Goal: Transaction & Acquisition: Obtain resource

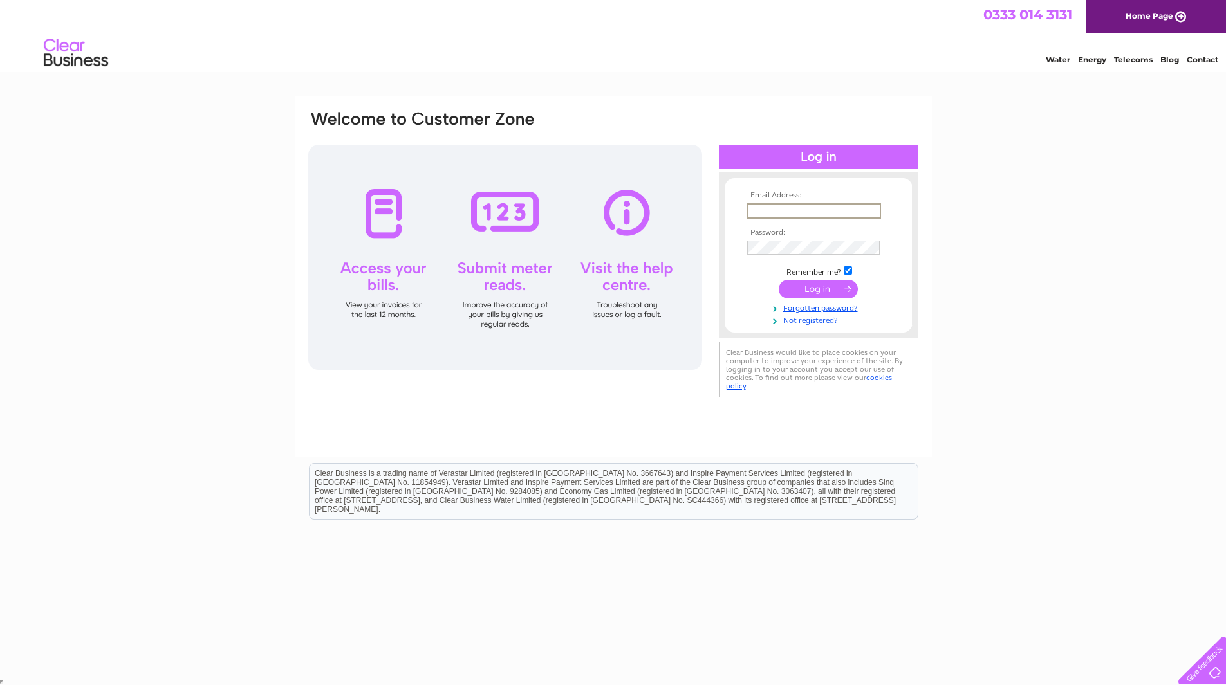
click at [762, 214] on input "text" at bounding box center [814, 210] width 134 height 15
type input "accounts@bennevisdistillery.com"
click at [816, 288] on input "submit" at bounding box center [818, 288] width 79 height 18
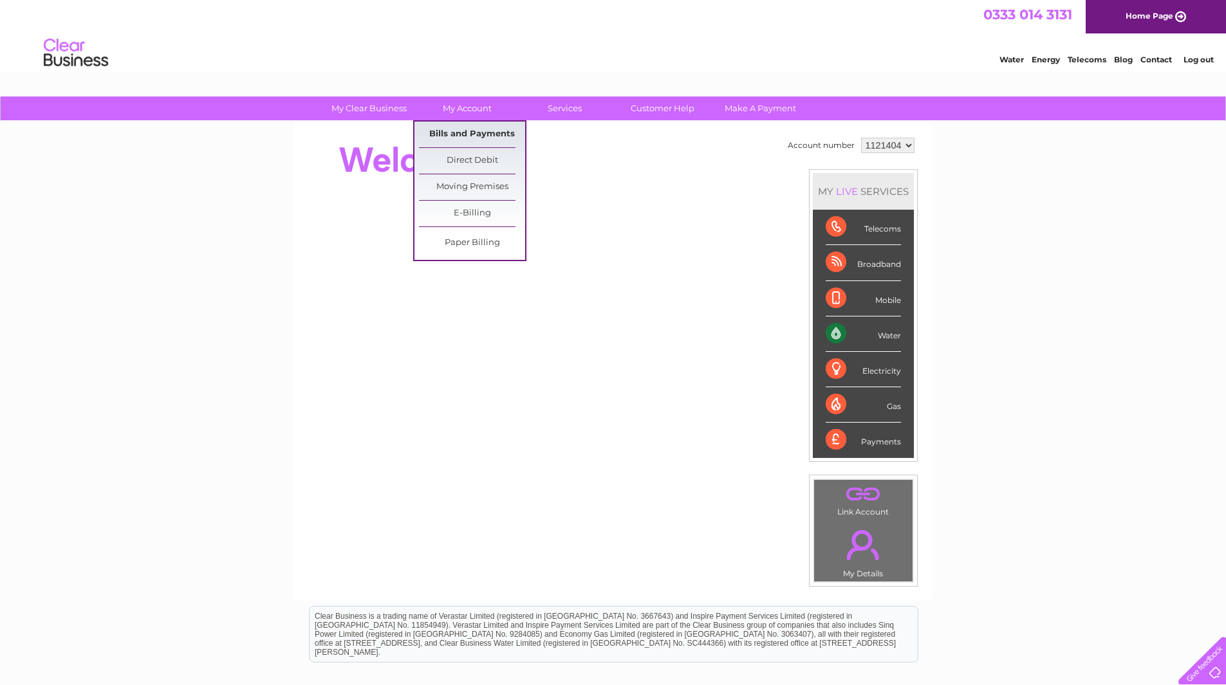
click at [451, 126] on link "Bills and Payments" at bounding box center [472, 135] width 106 height 26
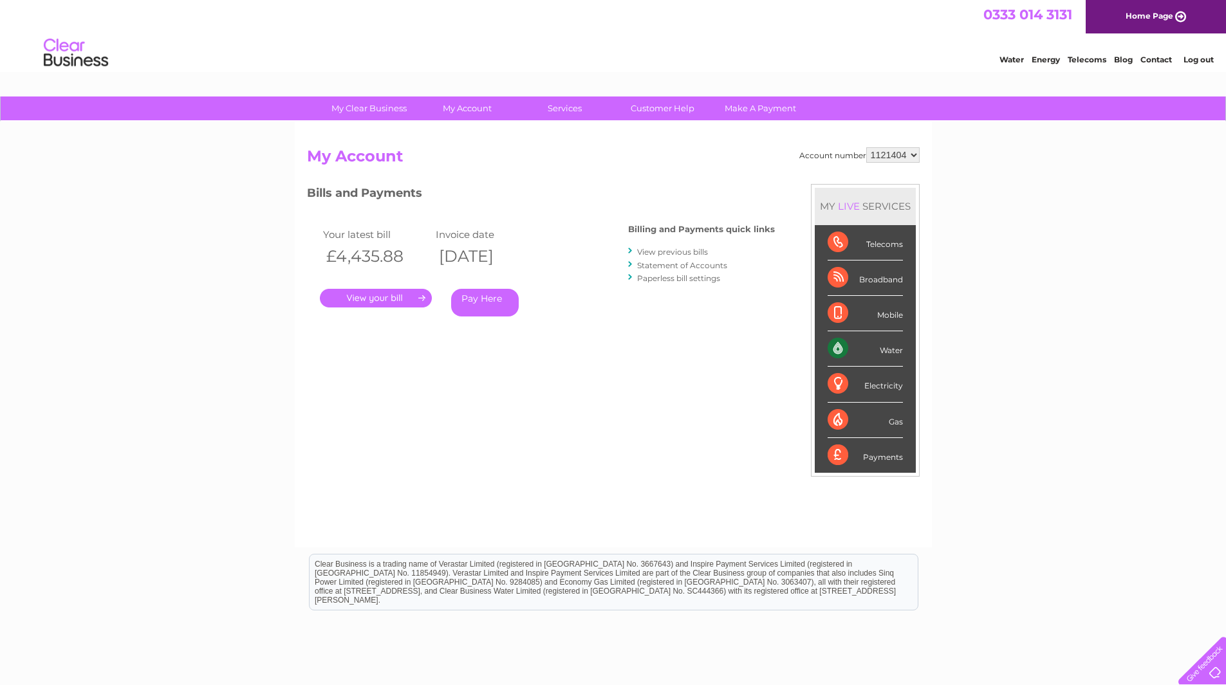
click at [407, 299] on link "." at bounding box center [376, 298] width 112 height 19
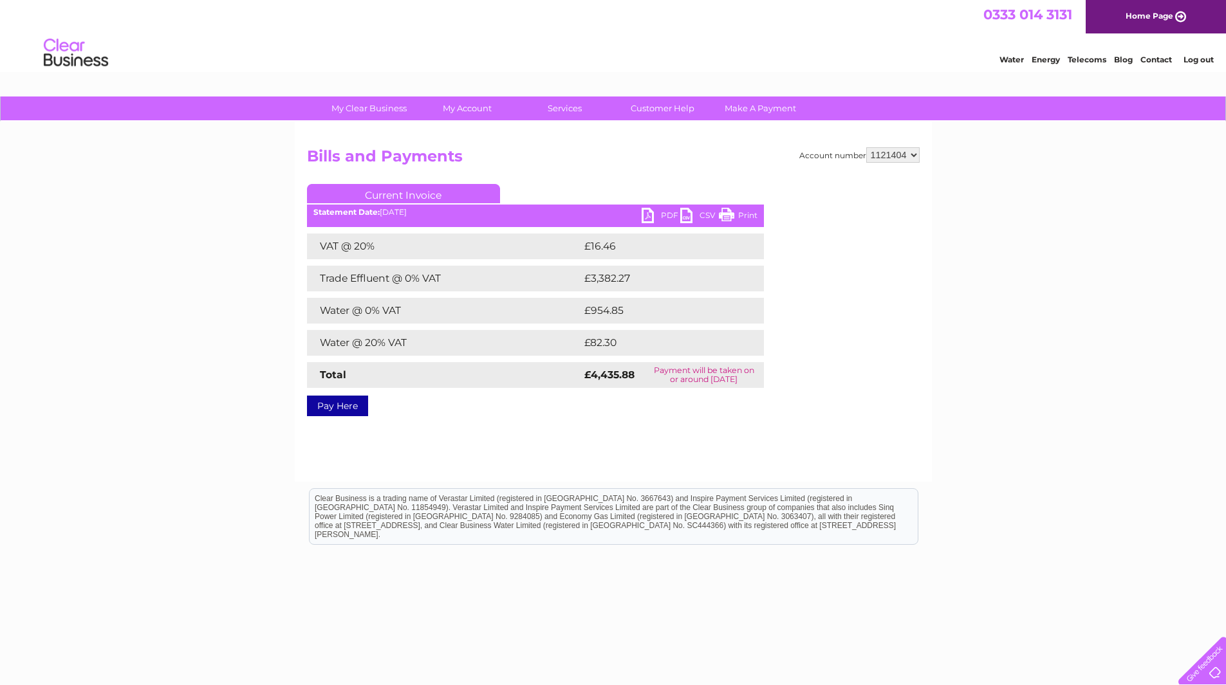
click at [663, 210] on link "PDF" at bounding box center [661, 217] width 39 height 19
click at [1193, 60] on link "Log out" at bounding box center [1198, 60] width 30 height 10
